Goal: Task Accomplishment & Management: Manage account settings

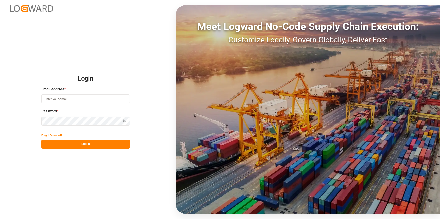
type input "[EMAIL_ADDRESS][DOMAIN_NAME]"
click at [88, 142] on button "Log In" at bounding box center [85, 144] width 89 height 9
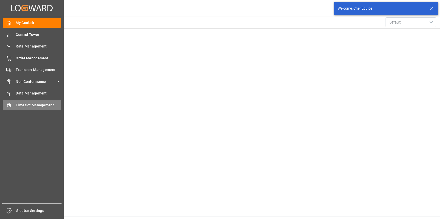
click at [40, 105] on span "Timeslot Management" at bounding box center [38, 105] width 45 height 5
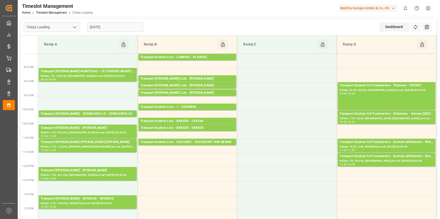
click at [115, 25] on input "[DATE]" at bounding box center [115, 27] width 56 height 10
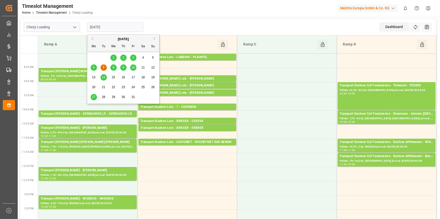
click at [75, 27] on icon "open menu" at bounding box center [75, 27] width 6 height 6
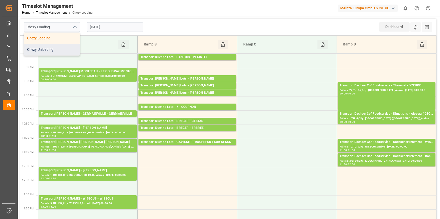
click at [42, 49] on div "Chezy Unloading" at bounding box center [52, 49] width 56 height 11
type input "Chezy Unloading"
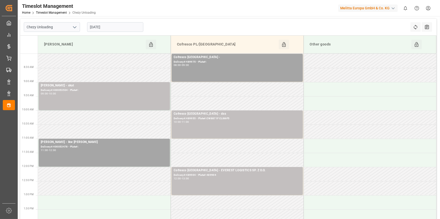
click at [118, 26] on input "[DATE]" at bounding box center [115, 27] width 56 height 10
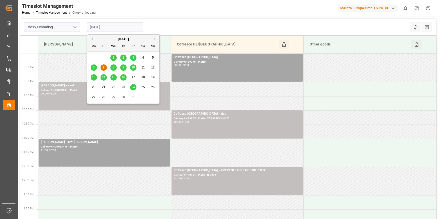
click at [113, 68] on span "8" at bounding box center [114, 68] width 2 height 4
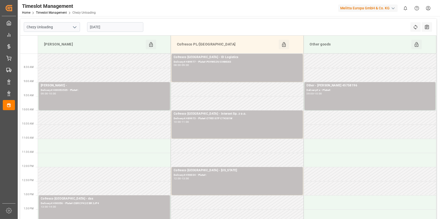
click at [111, 24] on input "[DATE]" at bounding box center [115, 27] width 56 height 10
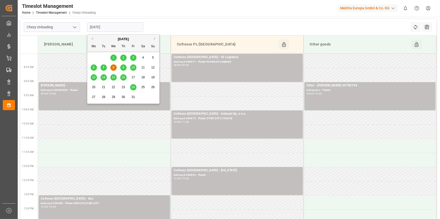
click at [104, 66] on span "7" at bounding box center [104, 68] width 2 height 4
type input "[DATE]"
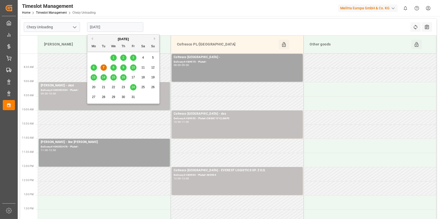
click at [118, 23] on input "[DATE]" at bounding box center [115, 27] width 56 height 10
click at [73, 27] on icon "open menu" at bounding box center [75, 27] width 6 height 6
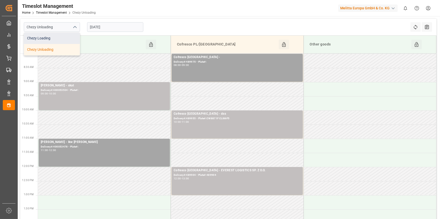
click at [56, 38] on div "Chezy Loading" at bounding box center [52, 38] width 56 height 11
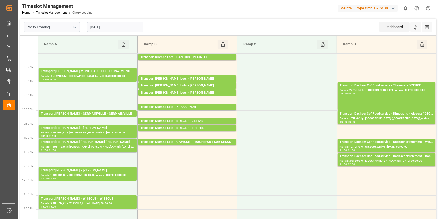
click at [76, 27] on polyline "open menu" at bounding box center [74, 28] width 3 height 2
click at [37, 49] on div "Chezy Unloading" at bounding box center [52, 49] width 56 height 11
type input "Chezy Unloading"
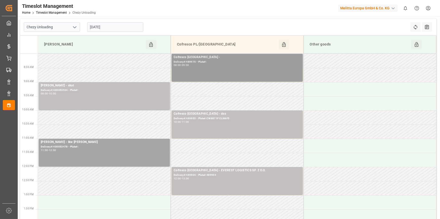
click at [201, 64] on div "Delivery#:489975 - Plate#:" at bounding box center [237, 62] width 127 height 4
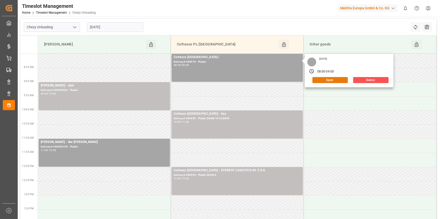
click at [330, 79] on button "Open" at bounding box center [329, 80] width 35 height 6
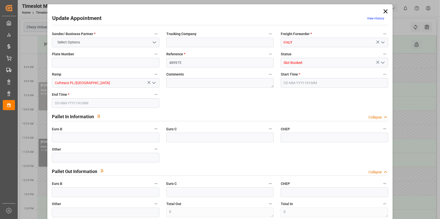
type input "07-10-2025 08:00"
type input "07-10-2025 09:00"
type input "26-09-2025 11:19"
click at [382, 60] on icon "open menu" at bounding box center [383, 63] width 6 height 6
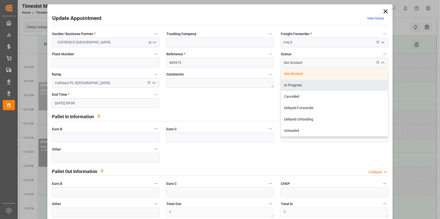
click at [299, 86] on div "In Progress" at bounding box center [334, 85] width 107 height 11
type input "In Progress"
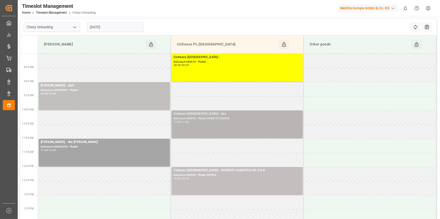
click at [206, 115] on div "Cofresco Poland - dss" at bounding box center [237, 114] width 127 height 5
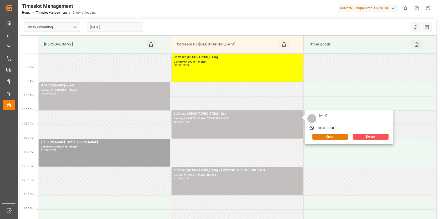
click at [323, 136] on button "Open" at bounding box center [329, 137] width 35 height 6
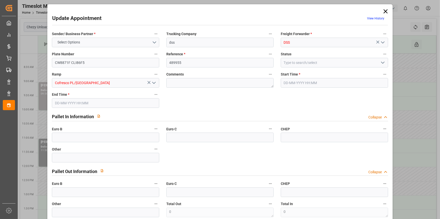
type input "07-10-2025 10:00"
type input "07-10-2025 11:00"
type input "30-09-2025 11:06"
click at [382, 62] on icon "open menu" at bounding box center [383, 63] width 6 height 6
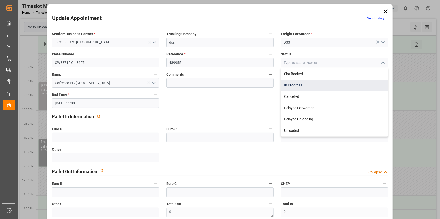
click at [311, 84] on div "In Progress" at bounding box center [334, 85] width 107 height 11
type input "In Progress"
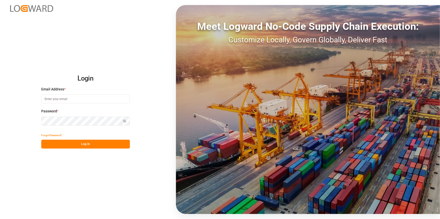
type input "[EMAIL_ADDRESS][DOMAIN_NAME]"
click at [94, 145] on button "Log In" at bounding box center [85, 144] width 89 height 9
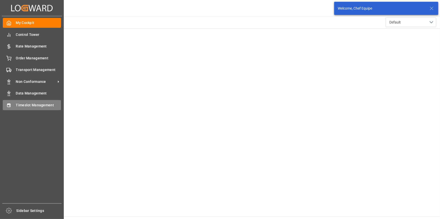
click at [38, 106] on span "Timeslot Management" at bounding box center [38, 105] width 45 height 5
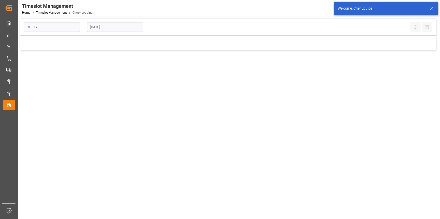
type input "Chezy Loading"
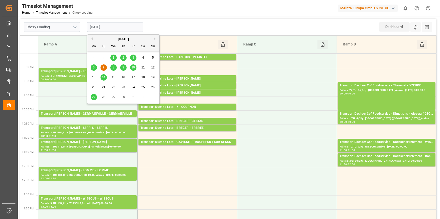
click at [113, 27] on input "[DATE]" at bounding box center [115, 27] width 56 height 10
click at [114, 67] on span "8" at bounding box center [114, 68] width 2 height 4
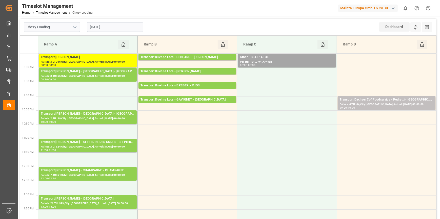
click at [123, 27] on input "[DATE]" at bounding box center [115, 27] width 56 height 10
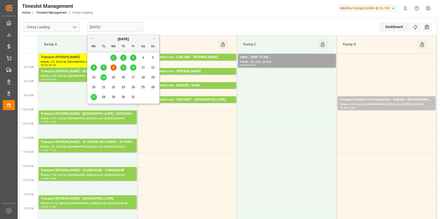
click at [123, 69] on span "9" at bounding box center [124, 68] width 2 height 4
type input "[DATE]"
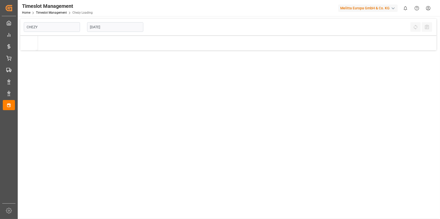
type input "Chezy Loading"
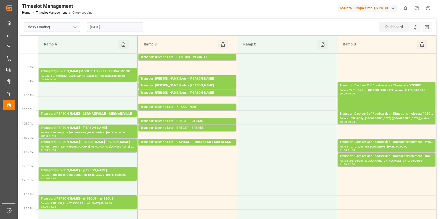
click at [109, 26] on input "[DATE]" at bounding box center [115, 27] width 56 height 10
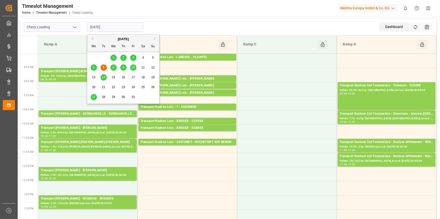
click at [112, 68] on div "8" at bounding box center [113, 68] width 6 height 6
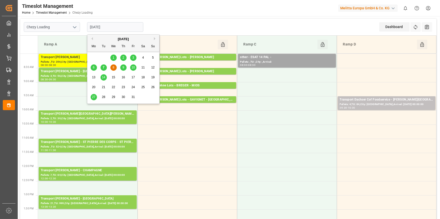
click at [124, 27] on input "[DATE]" at bounding box center [115, 27] width 56 height 10
click at [123, 68] on span "9" at bounding box center [124, 68] width 2 height 4
type input "[DATE]"
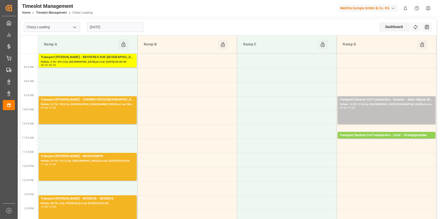
click at [76, 25] on icon "open menu" at bounding box center [75, 27] width 6 height 6
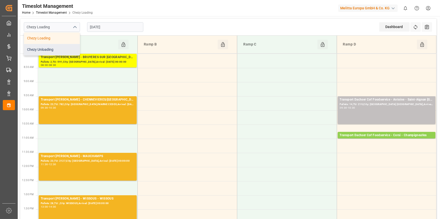
click at [53, 50] on div "Chezy Unloading" at bounding box center [52, 49] width 56 height 11
type input "Chezy Unloading"
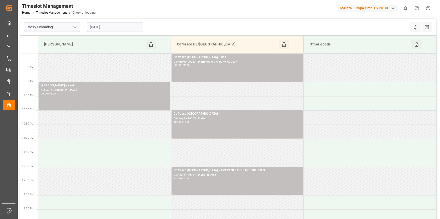
click at [111, 28] on input "[DATE]" at bounding box center [115, 27] width 56 height 10
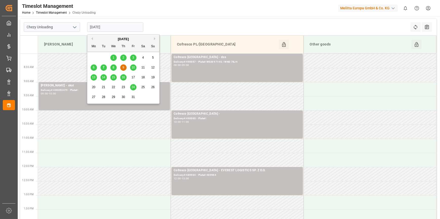
click at [113, 68] on span "8" at bounding box center [114, 68] width 2 height 4
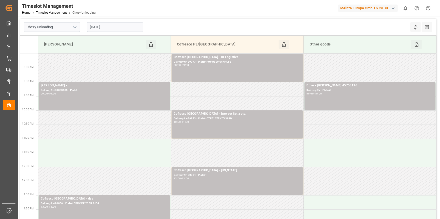
click at [113, 25] on input "[DATE]" at bounding box center [115, 27] width 56 height 10
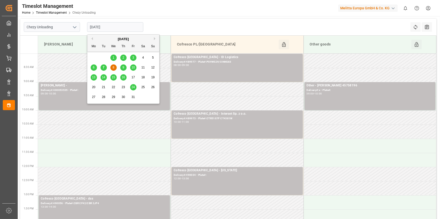
click at [93, 68] on span "6" at bounding box center [94, 68] width 2 height 4
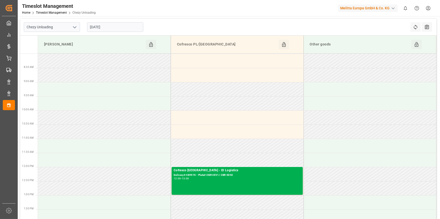
click at [75, 26] on icon "open menu" at bounding box center [75, 27] width 6 height 6
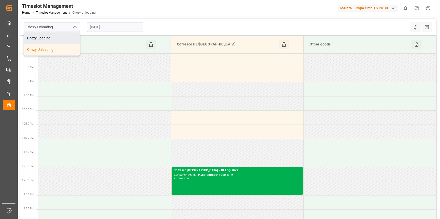
click at [112, 28] on input "06-10-2025" at bounding box center [115, 27] width 56 height 10
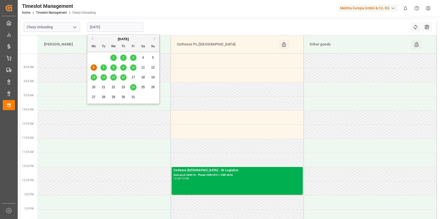
click at [134, 58] on span "3" at bounding box center [133, 58] width 2 height 4
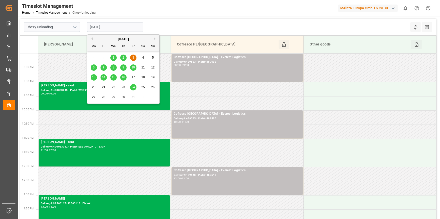
click at [128, 29] on input "03-10-2025" at bounding box center [115, 27] width 56 height 10
click at [114, 68] on span "8" at bounding box center [114, 68] width 2 height 4
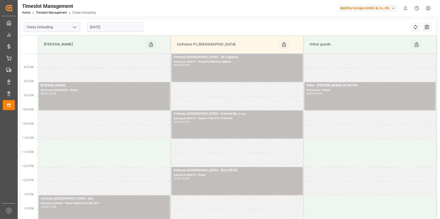
click at [112, 28] on input "[DATE]" at bounding box center [115, 27] width 56 height 10
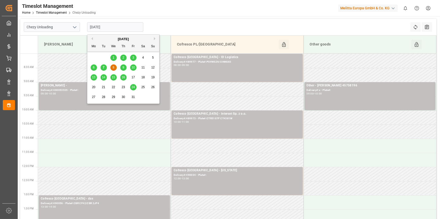
click at [123, 69] on span "9" at bounding box center [124, 68] width 2 height 4
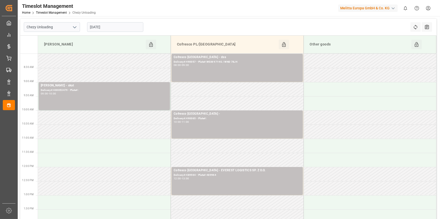
click at [119, 26] on input "[DATE]" at bounding box center [115, 27] width 56 height 10
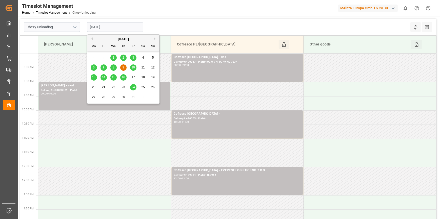
click at [134, 69] on span "10" at bounding box center [132, 68] width 3 height 4
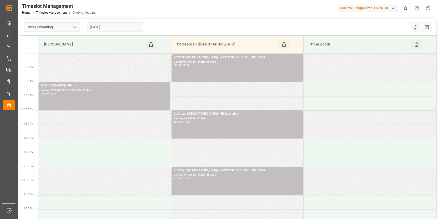
click at [114, 29] on input "10-10-2025" at bounding box center [115, 27] width 56 height 10
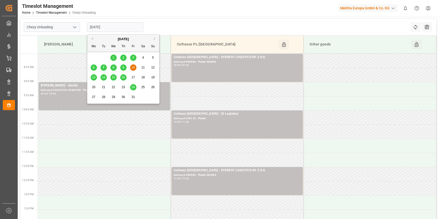
click at [94, 77] on span "13" at bounding box center [93, 78] width 3 height 4
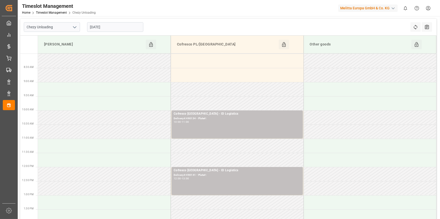
click at [114, 25] on input "13-10-2025" at bounding box center [115, 27] width 56 height 10
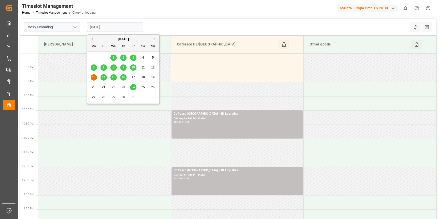
click at [132, 69] on span "10" at bounding box center [132, 68] width 3 height 4
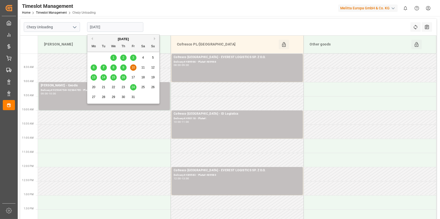
click at [121, 28] on input "10-10-2025" at bounding box center [115, 27] width 56 height 10
click at [121, 66] on div "9" at bounding box center [123, 68] width 6 height 6
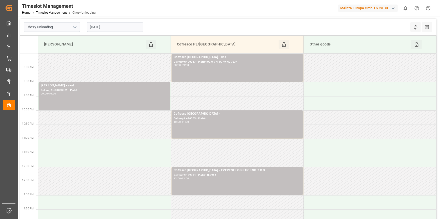
click at [111, 28] on input "[DATE]" at bounding box center [115, 27] width 56 height 10
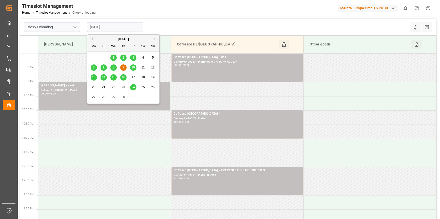
click at [113, 68] on span "8" at bounding box center [114, 68] width 2 height 4
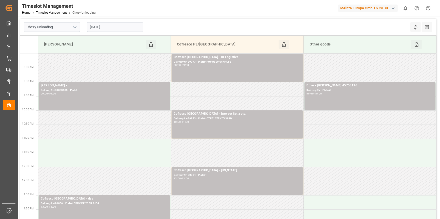
click at [118, 27] on input "[DATE]" at bounding box center [115, 27] width 56 height 10
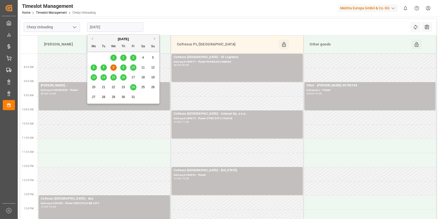
click at [105, 67] on div "7" at bounding box center [103, 68] width 6 height 6
type input "[DATE]"
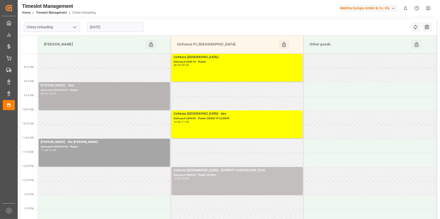
click at [73, 90] on div "Delivery#:400053534 - Plate#:" at bounding box center [104, 90] width 127 height 4
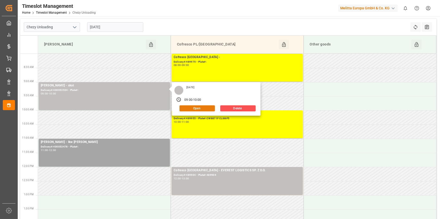
click at [194, 108] on button "Open" at bounding box center [196, 109] width 35 height 6
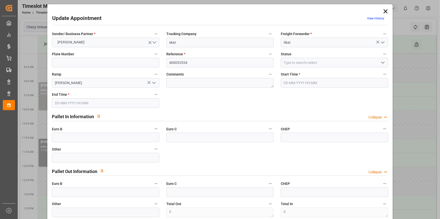
type input "07-10-2025 09:00"
type input "07-10-2025 10:00"
type input "02-10-2025 10:02"
click at [382, 64] on icon "open menu" at bounding box center [383, 63] width 6 height 6
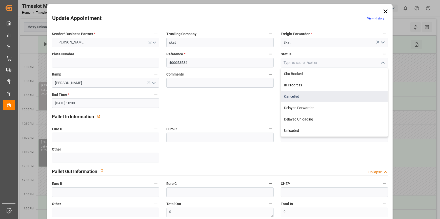
click at [295, 97] on div "Cancelled" at bounding box center [334, 96] width 107 height 11
type input "Cancelled"
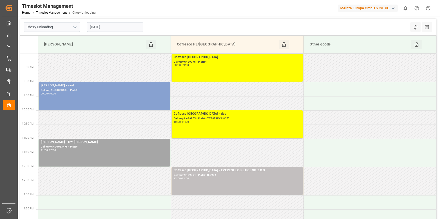
click at [105, 90] on div "Delivery#:400053534 - Plate#:" at bounding box center [104, 90] width 127 height 4
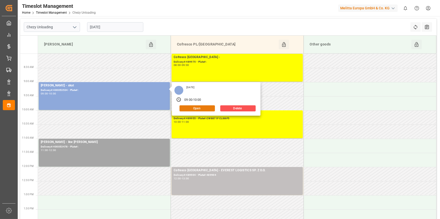
click at [205, 108] on button "Open" at bounding box center [196, 109] width 35 height 6
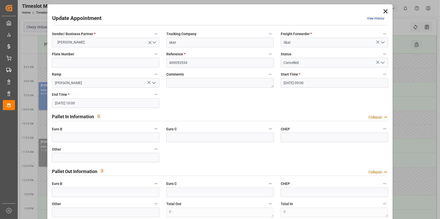
click at [380, 63] on icon "open menu" at bounding box center [383, 63] width 6 height 6
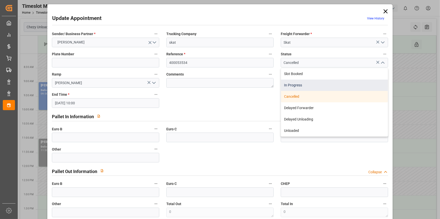
click at [295, 83] on div "In Progress" at bounding box center [334, 85] width 107 height 11
type input "In Progress"
